Goal: Task Accomplishment & Management: Manage account settings

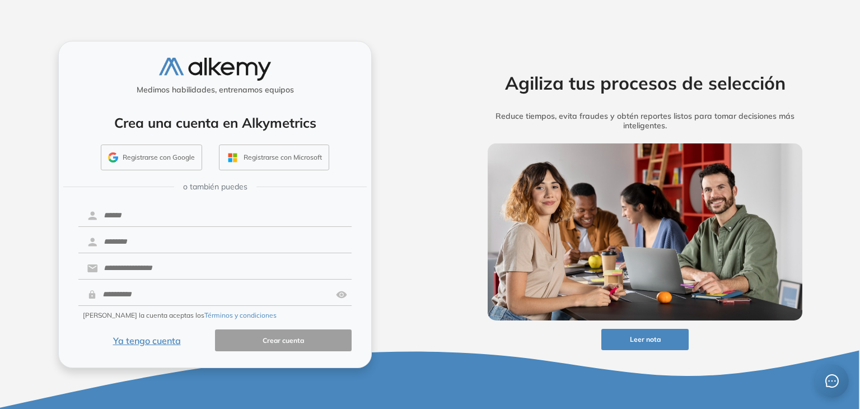
click at [163, 337] on button "Ya tengo cuenta" at bounding box center [146, 340] width 137 height 22
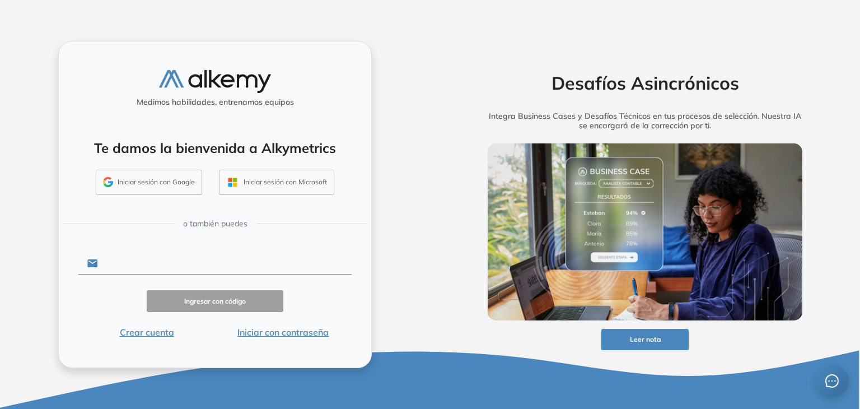
click at [140, 269] on input "text" at bounding box center [225, 262] width 254 height 21
type input "**********"
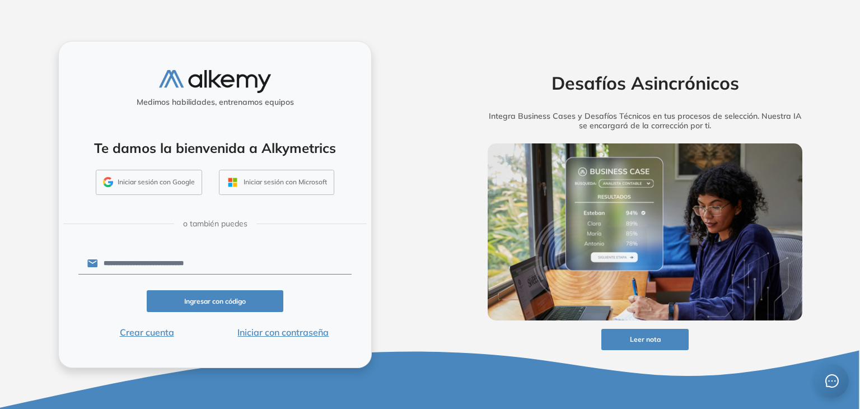
click at [204, 299] on button "Ingresar con código" at bounding box center [215, 301] width 137 height 22
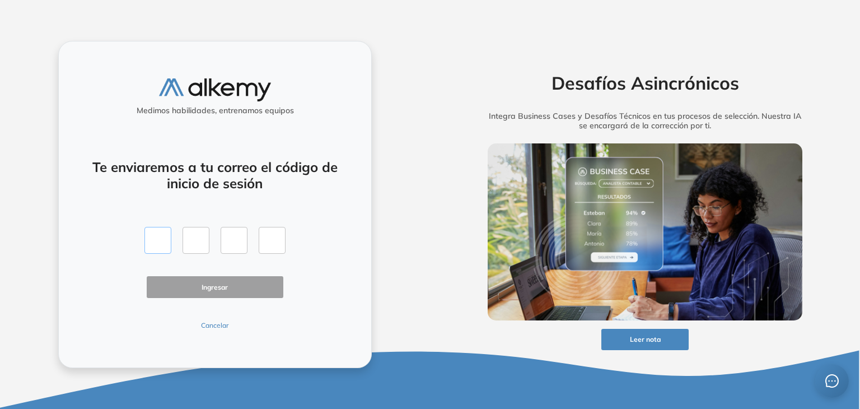
click at [158, 249] on input "text" at bounding box center [157, 240] width 27 height 27
type input "*"
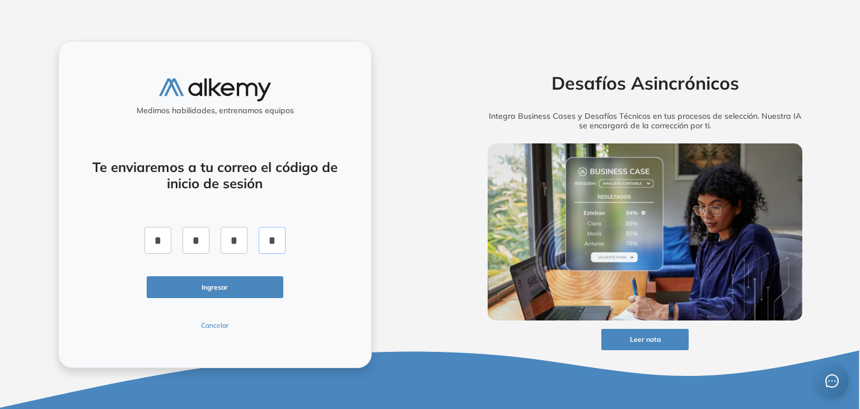
type input "*"
click at [249, 285] on button "Ingresar" at bounding box center [215, 287] width 137 height 22
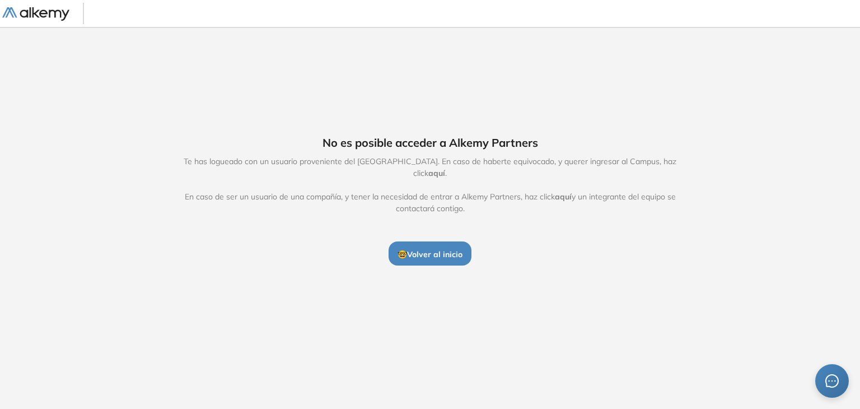
click at [445, 168] on span "aquí" at bounding box center [436, 173] width 17 height 10
